Goal: Information Seeking & Learning: Learn about a topic

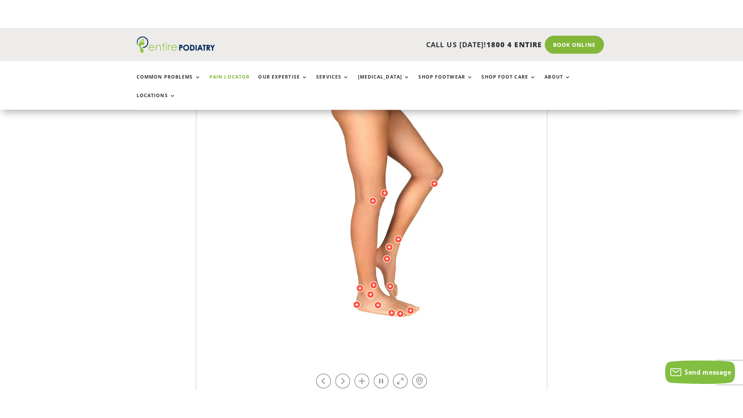
scroll to position [186, 0]
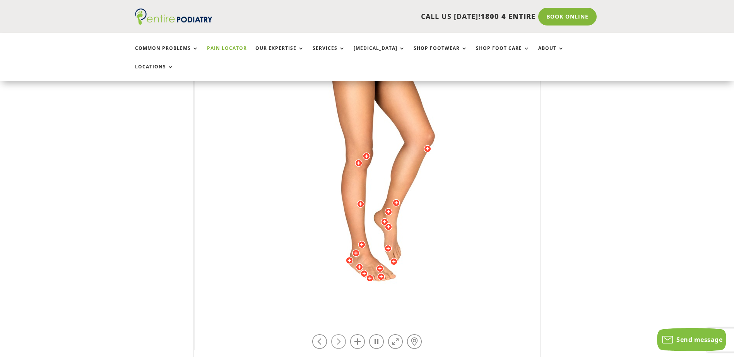
click at [336, 335] on link at bounding box center [338, 342] width 15 height 15
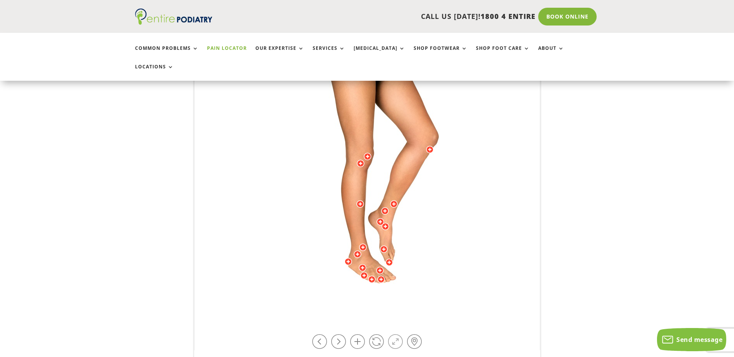
click at [389, 335] on link at bounding box center [395, 342] width 15 height 15
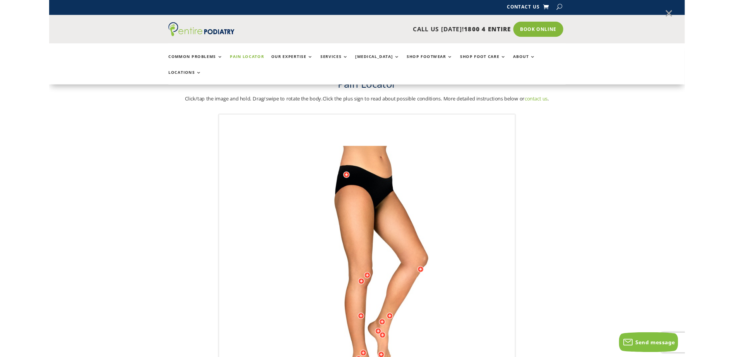
scroll to position [0, 0]
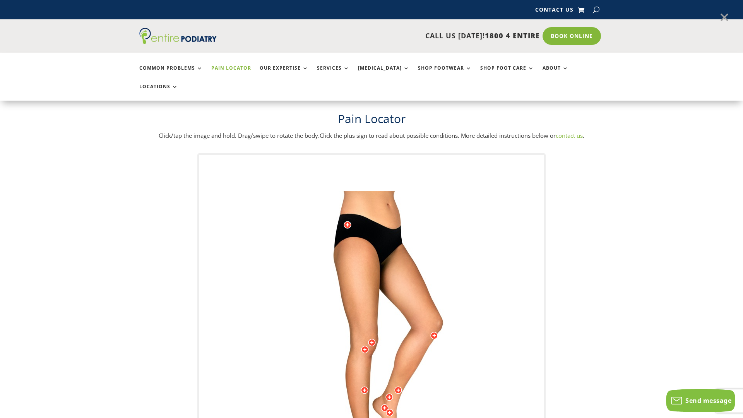
drag, startPoint x: 355, startPoint y: 57, endPoint x: 358, endPoint y: 183, distance: 125.8
drag, startPoint x: 348, startPoint y: 50, endPoint x: 455, endPoint y: 63, distance: 107.1
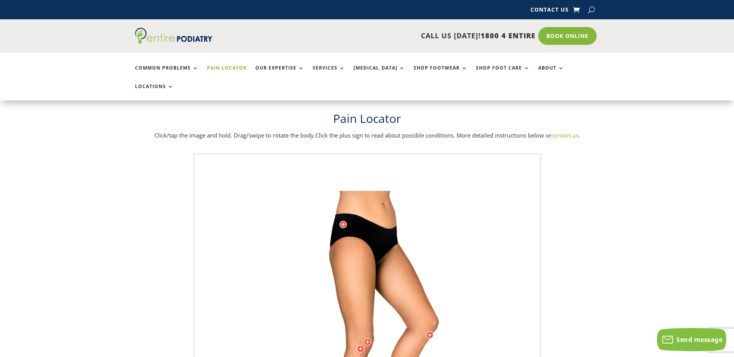
click at [220, 68] on link "Pain Locator" at bounding box center [227, 73] width 40 height 17
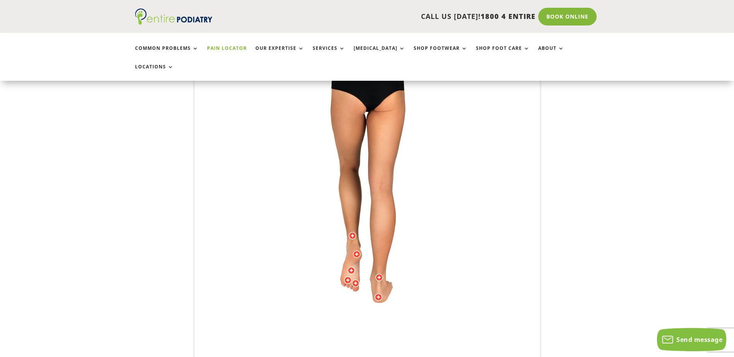
scroll to position [155, 0]
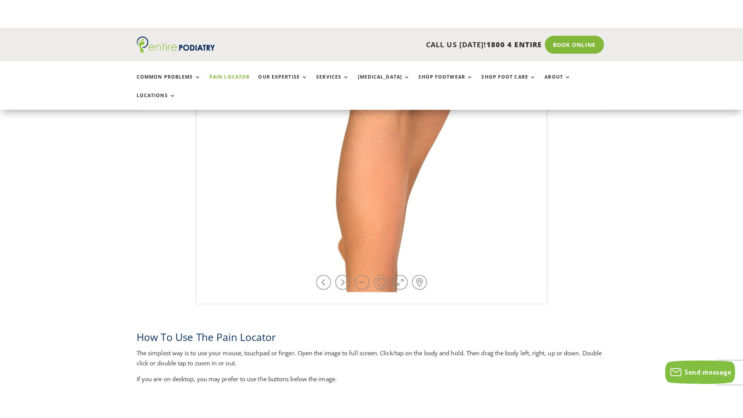
scroll to position [279, 0]
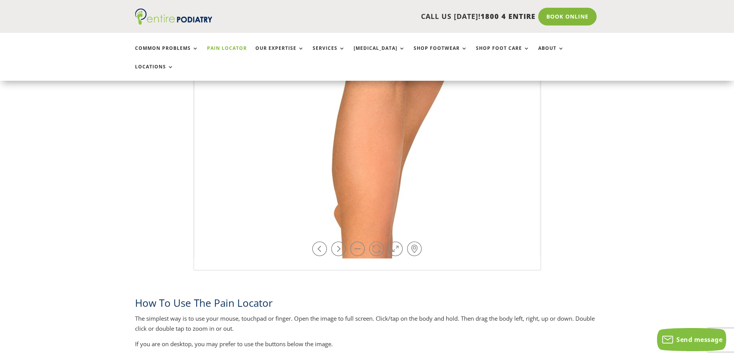
click at [378, 242] on link at bounding box center [376, 249] width 15 height 15
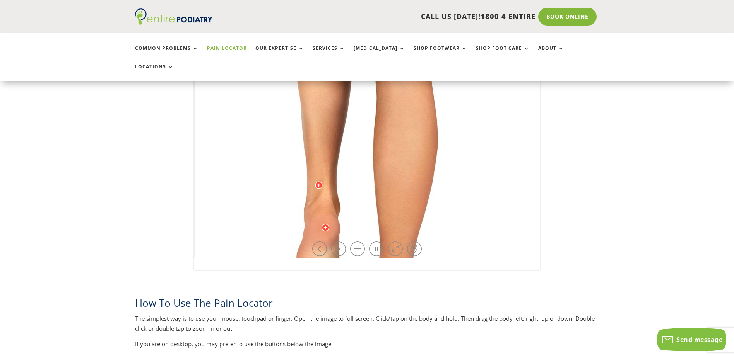
click at [396, 242] on link at bounding box center [395, 249] width 15 height 15
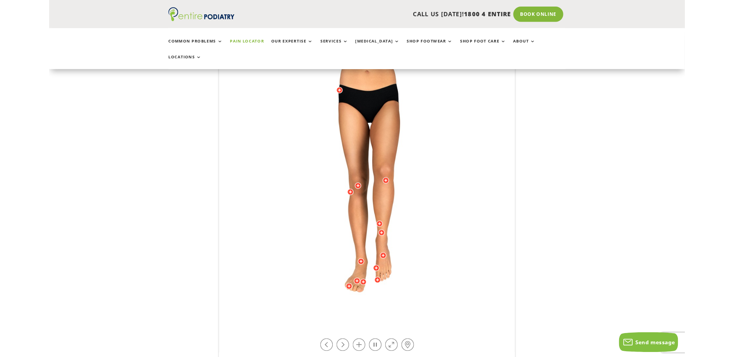
scroll to position [124, 0]
